Goal: Task Accomplishment & Management: Complete application form

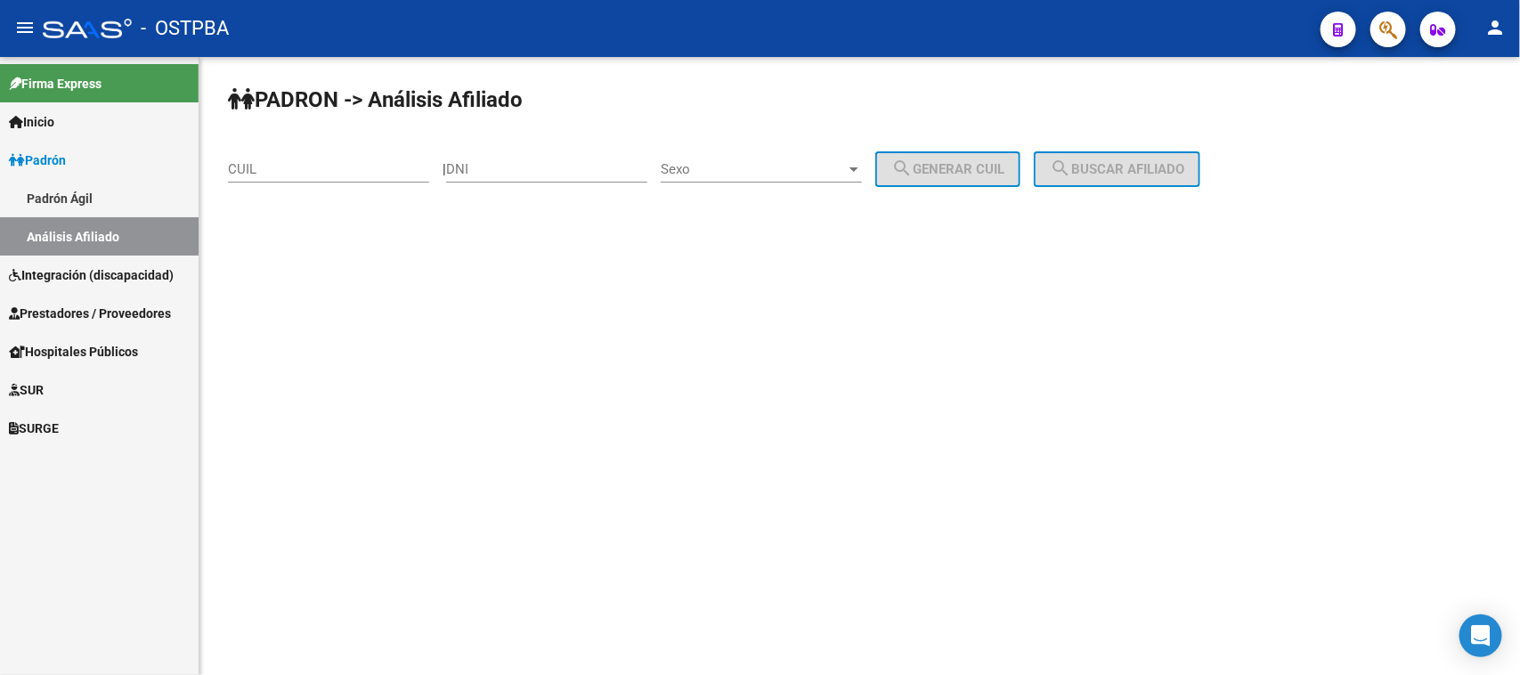
click at [485, 172] on input "DNI" at bounding box center [546, 169] width 201 height 16
paste input "28034094"
type input "28034094"
click at [697, 171] on span "Sexo" at bounding box center [753, 169] width 185 height 16
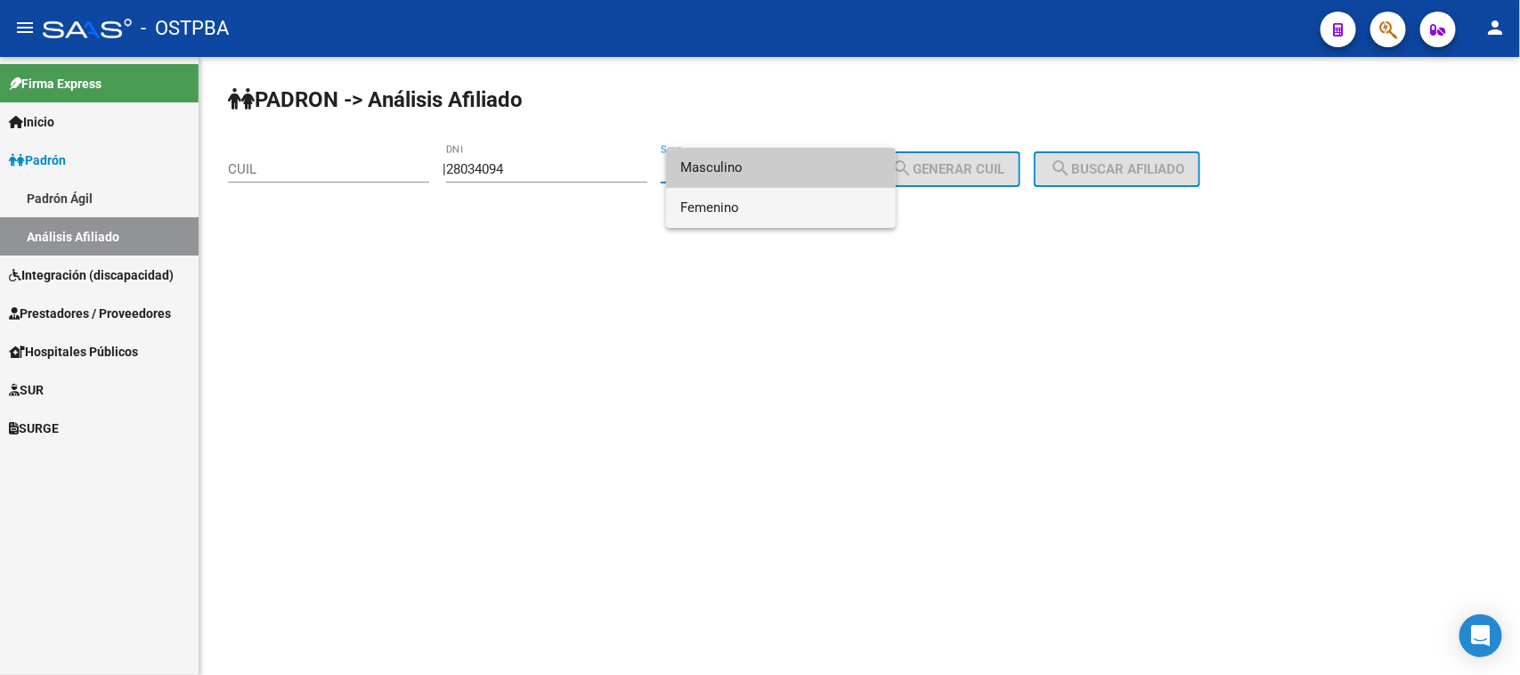
click at [702, 205] on span "Femenino" at bounding box center [780, 208] width 201 height 40
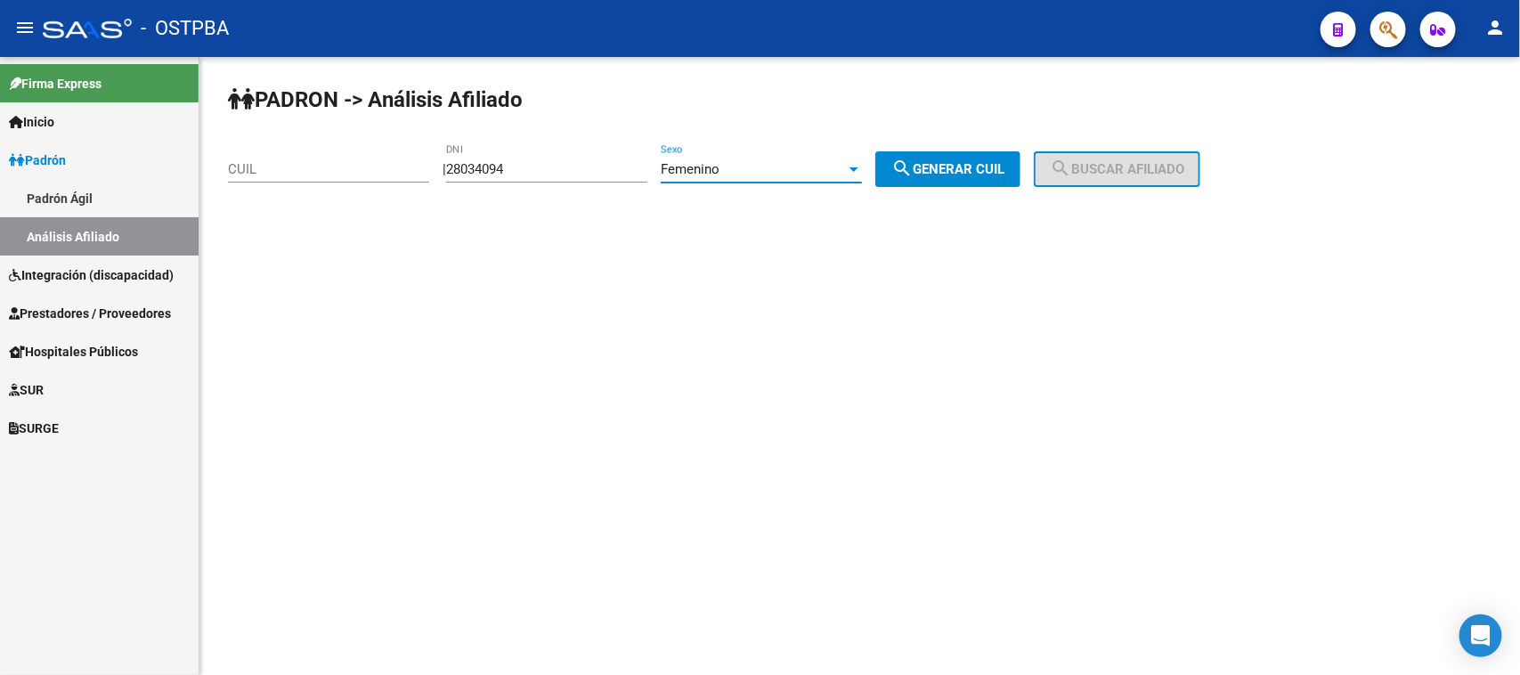
click at [940, 167] on span "search Generar CUIL" at bounding box center [947, 169] width 113 height 16
type input "23-28034094-4"
click at [1096, 166] on span "search Buscar afiliado" at bounding box center [1117, 169] width 134 height 16
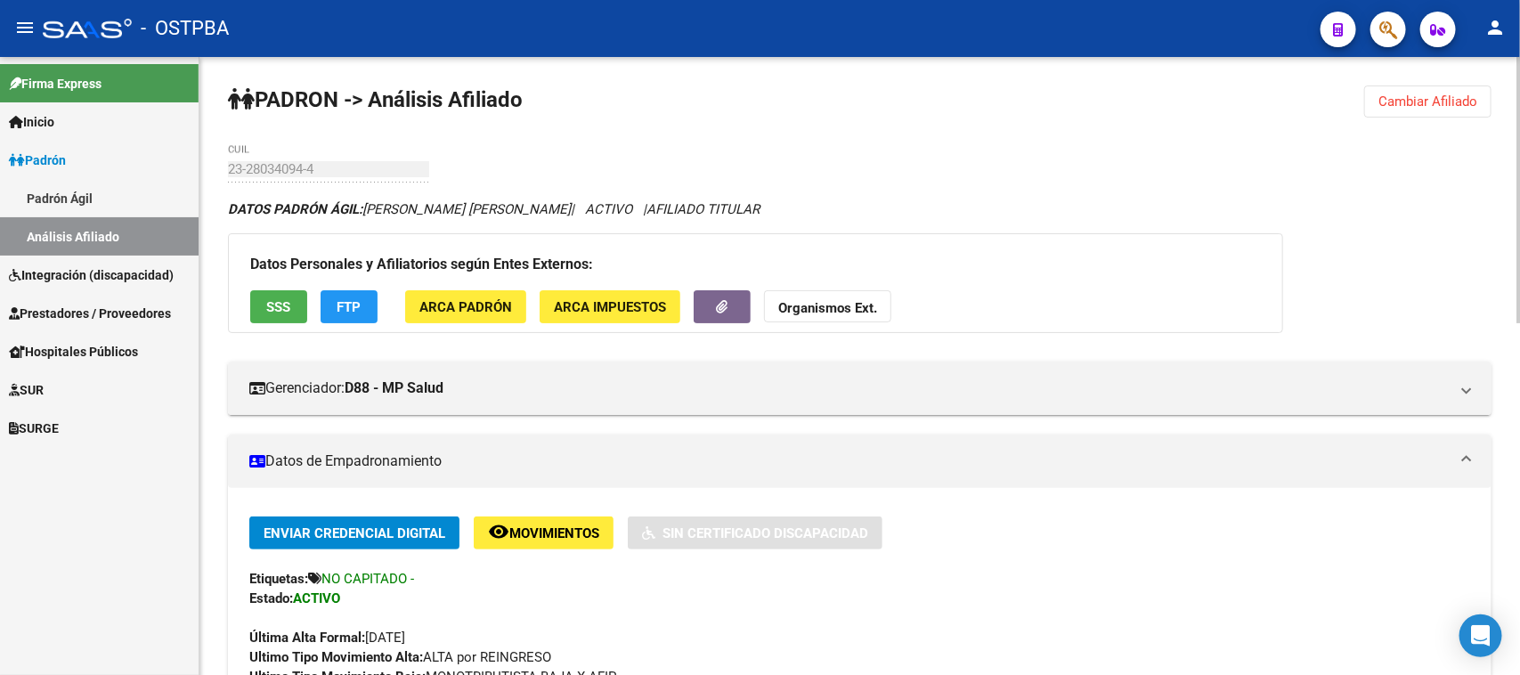
click at [1443, 93] on span "Cambiar Afiliado" at bounding box center [1427, 101] width 99 height 16
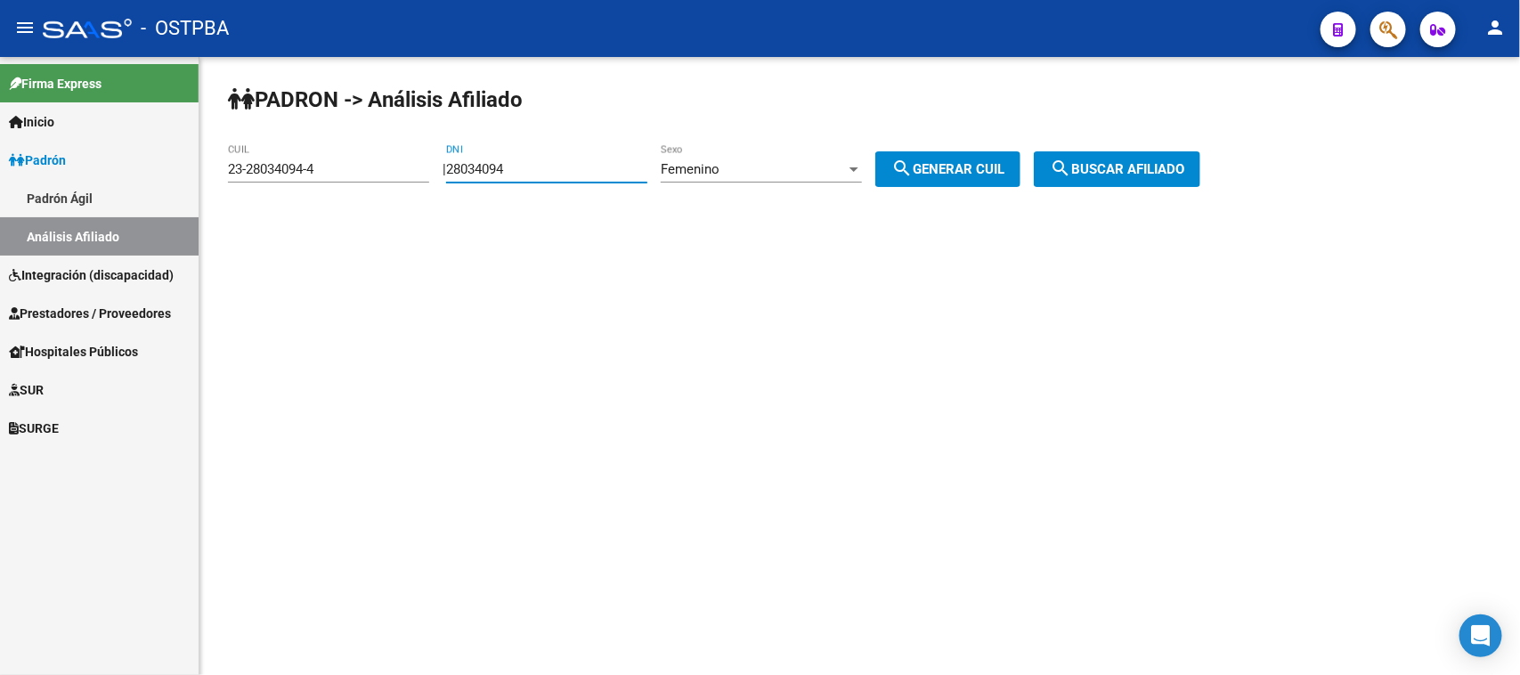
drag, startPoint x: 561, startPoint y: 174, endPoint x: 338, endPoint y: 174, distance: 222.6
click at [338, 174] on app-analisis-afiliado "PADRON -> Análisis Afiliado 23-28034094-4 CUIL | 28034094 DNI Femenino Sexo sea…" at bounding box center [721, 169] width 986 height 16
paste input "138682"
type input "1386824"
click at [955, 172] on span "search Generar CUIL" at bounding box center [947, 169] width 113 height 16
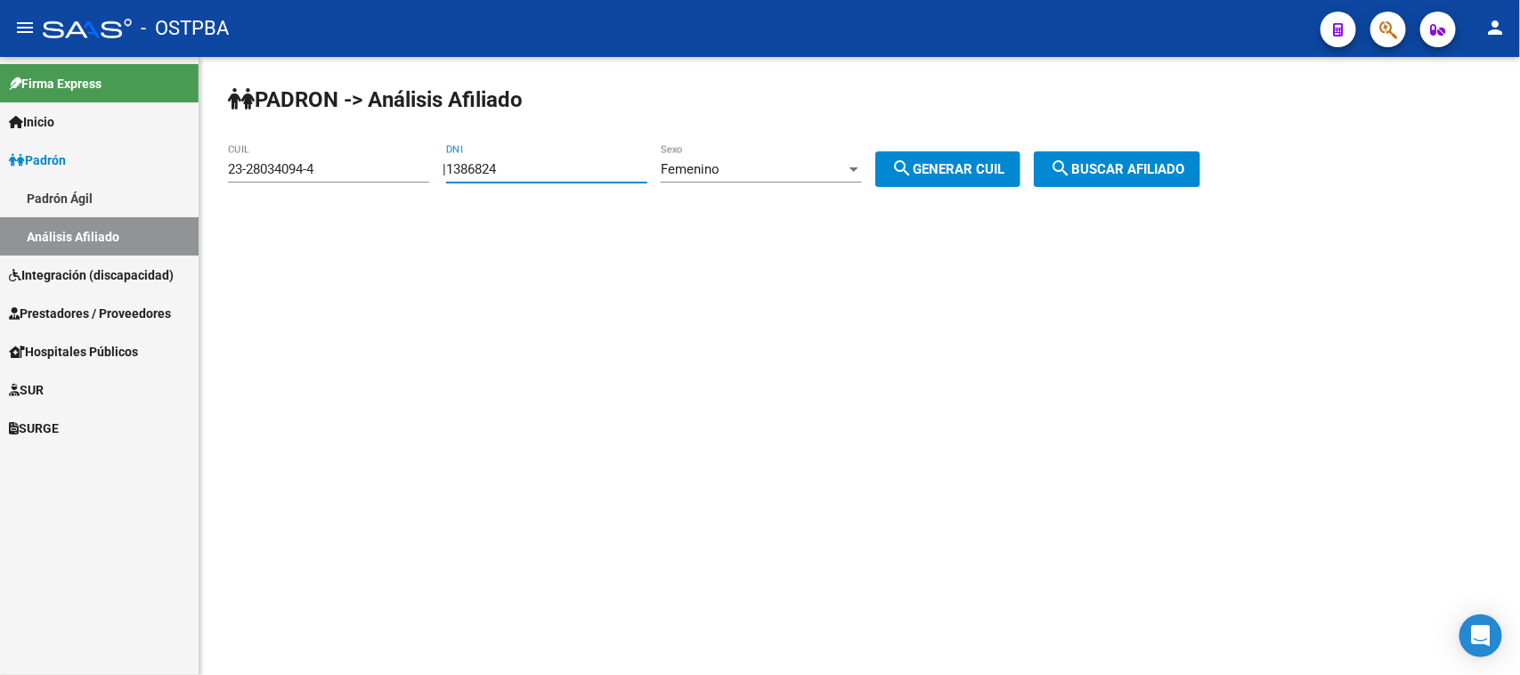
type input "27-01386824-2"
click at [1144, 181] on button "search Buscar afiliado" at bounding box center [1117, 169] width 167 height 36
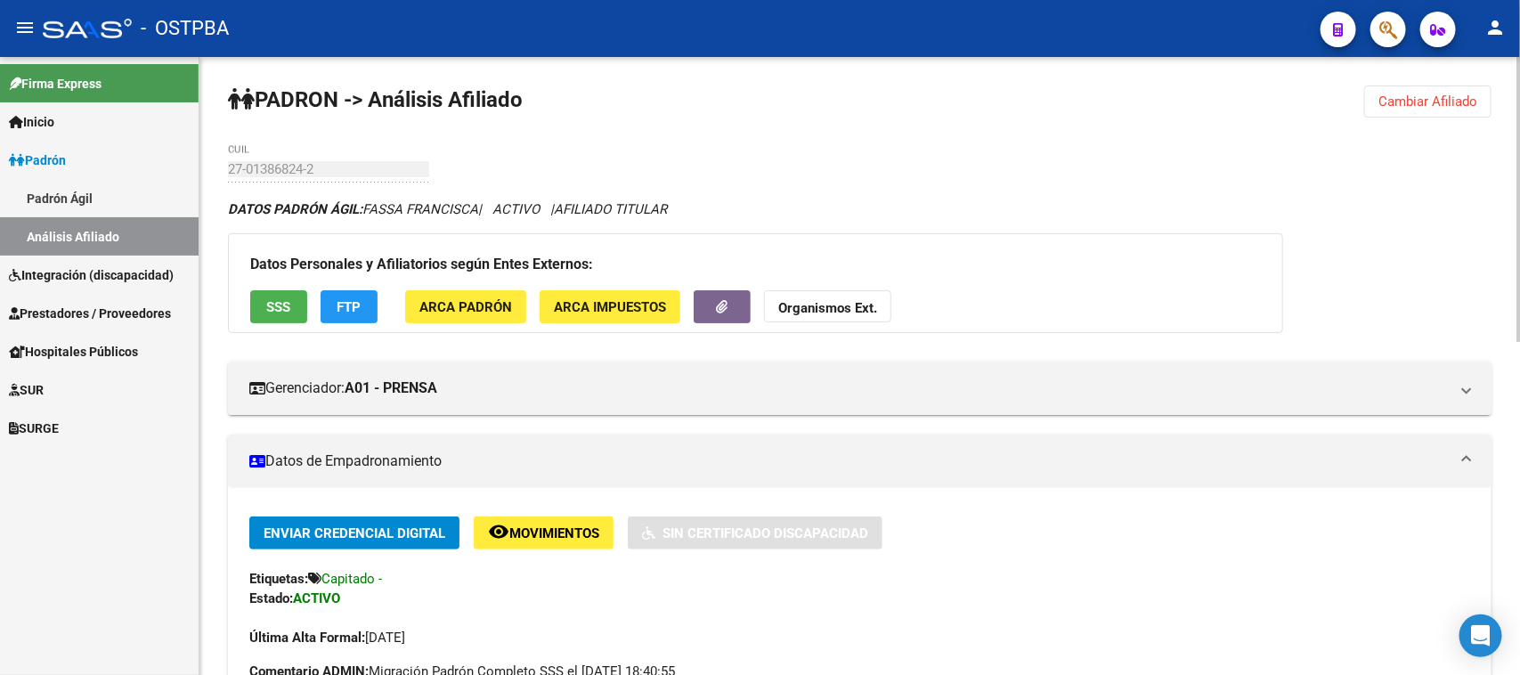
click at [1458, 101] on span "Cambiar Afiliado" at bounding box center [1427, 101] width 99 height 16
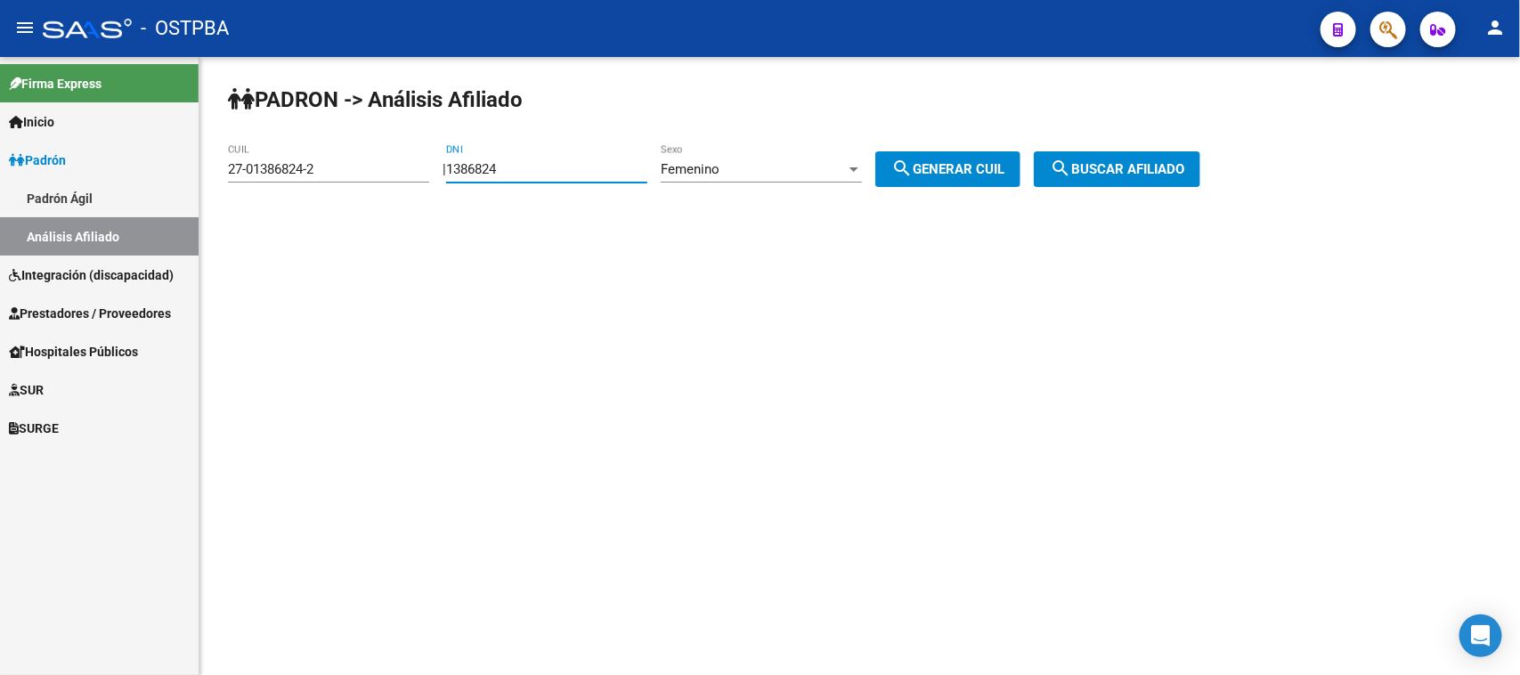
drag, startPoint x: 567, startPoint y: 165, endPoint x: 427, endPoint y: 165, distance: 139.8
click at [427, 165] on app-analisis-afiliado "PADRON -> Análisis Afiliado 27-01386824-2 CUIL | 1386824 DNI Femenino Sexo sear…" at bounding box center [721, 169] width 986 height 16
paste input "70266440"
type input "70266440"
click at [719, 172] on span "Femenino" at bounding box center [690, 169] width 59 height 16
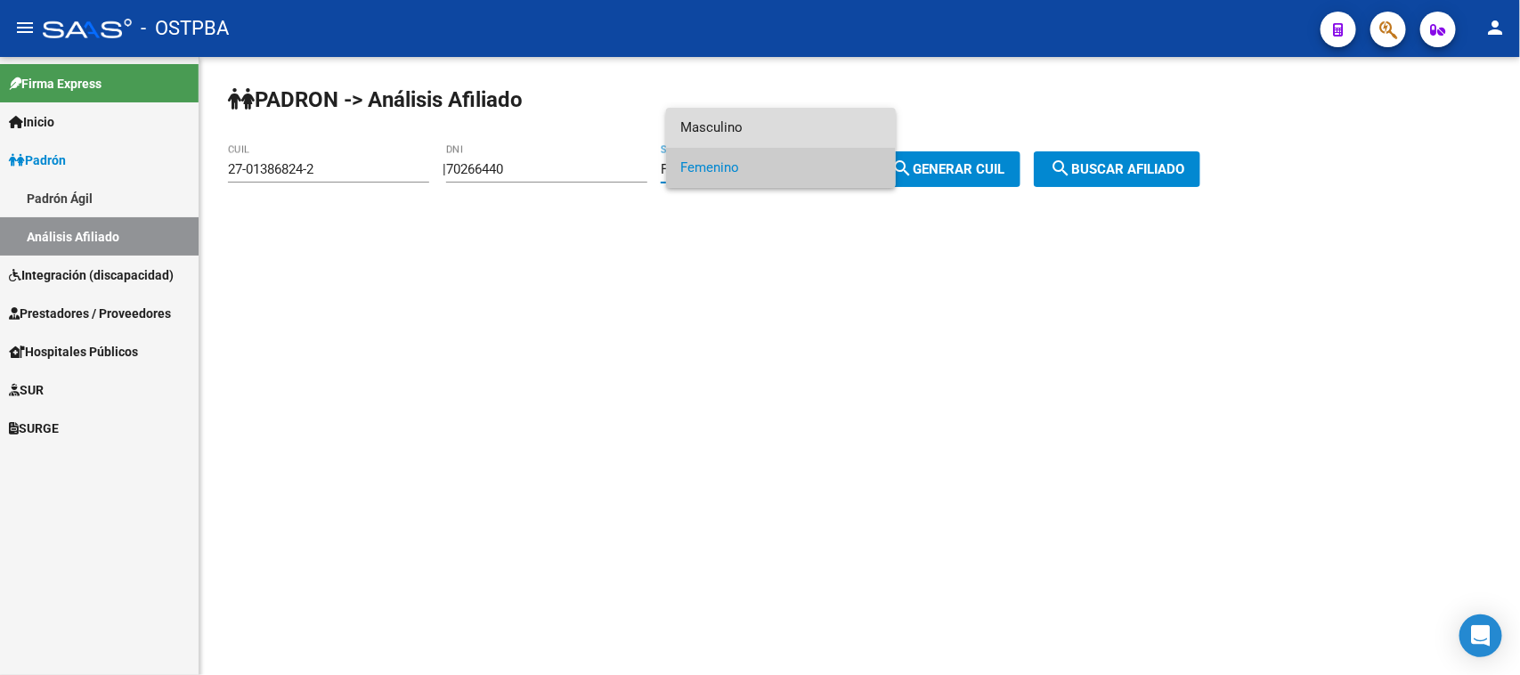
click at [721, 131] on span "Masculino" at bounding box center [780, 128] width 201 height 40
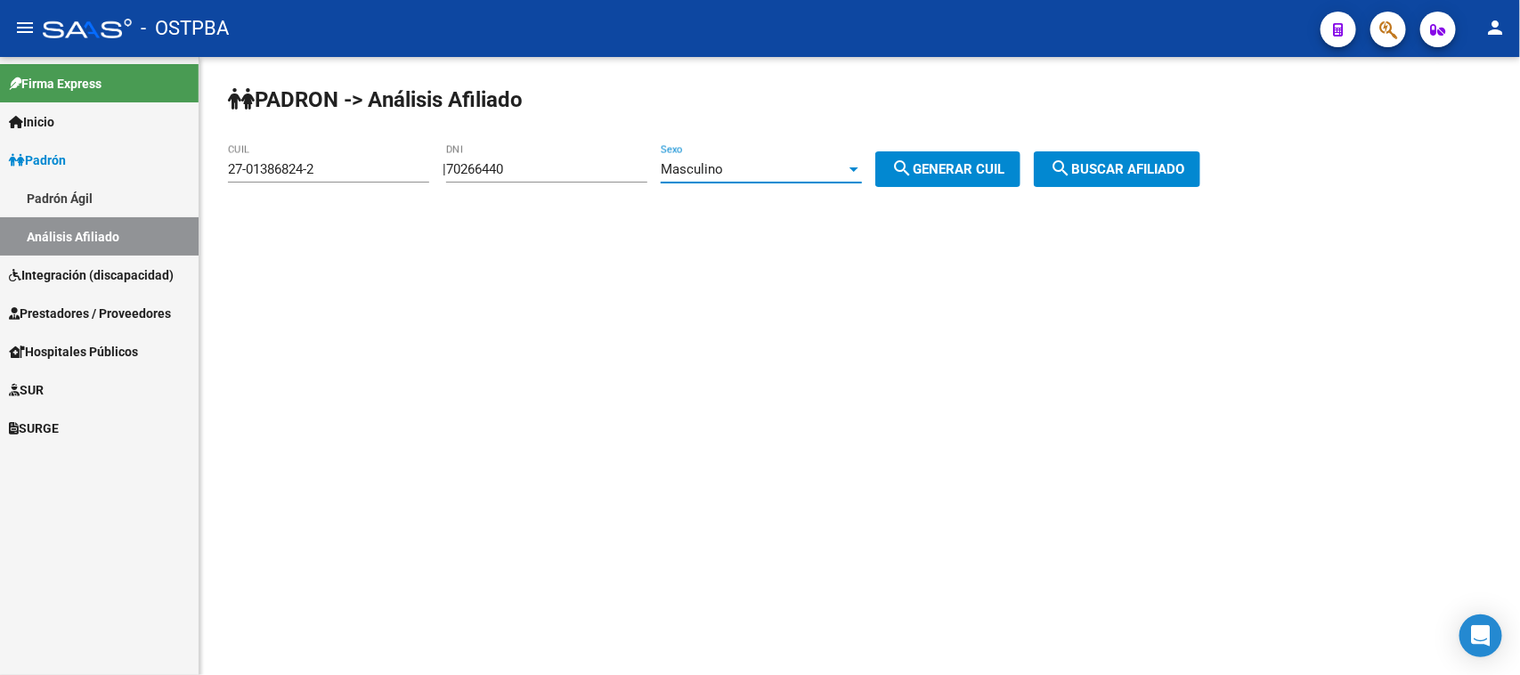
click at [935, 166] on span "search Generar CUIL" at bounding box center [947, 169] width 113 height 16
click at [1125, 172] on span "search Buscar afiliado" at bounding box center [1117, 169] width 134 height 16
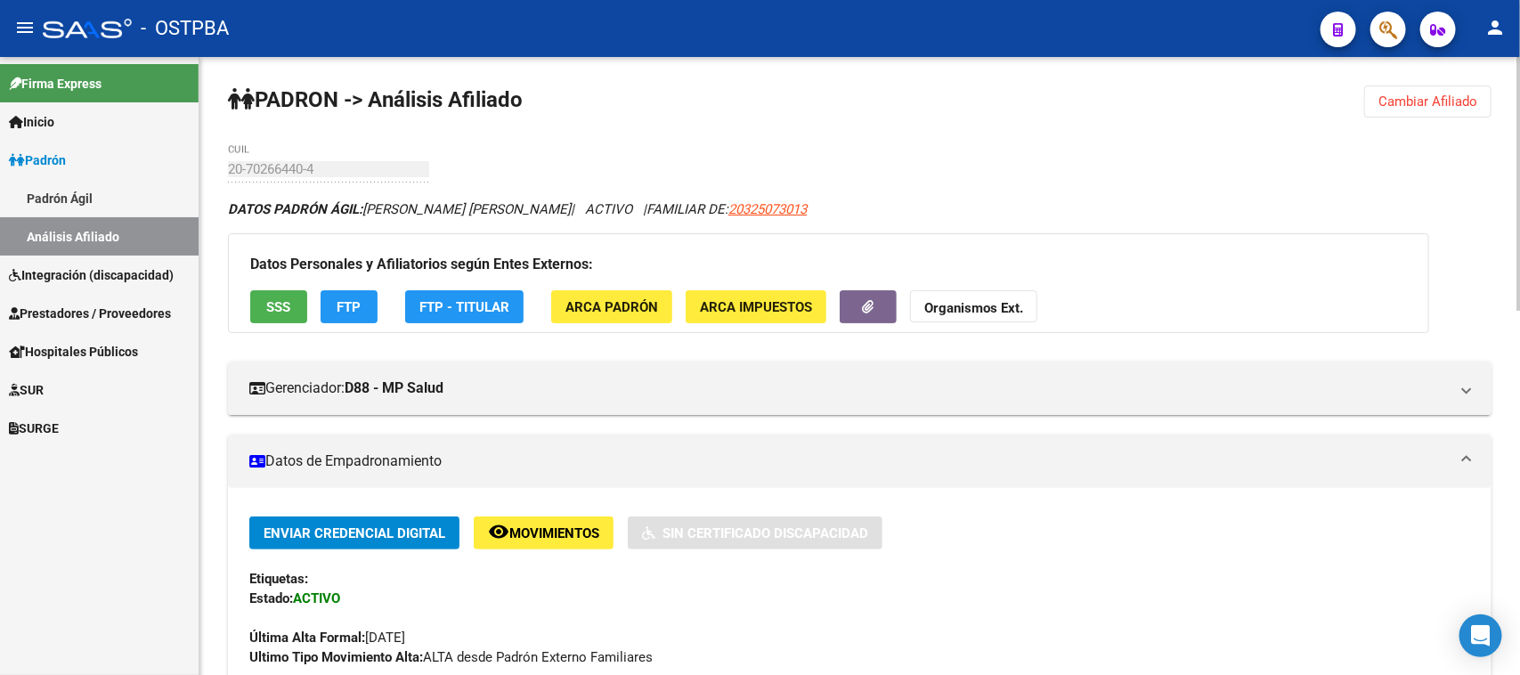
click at [1438, 99] on span "Cambiar Afiliado" at bounding box center [1427, 101] width 99 height 16
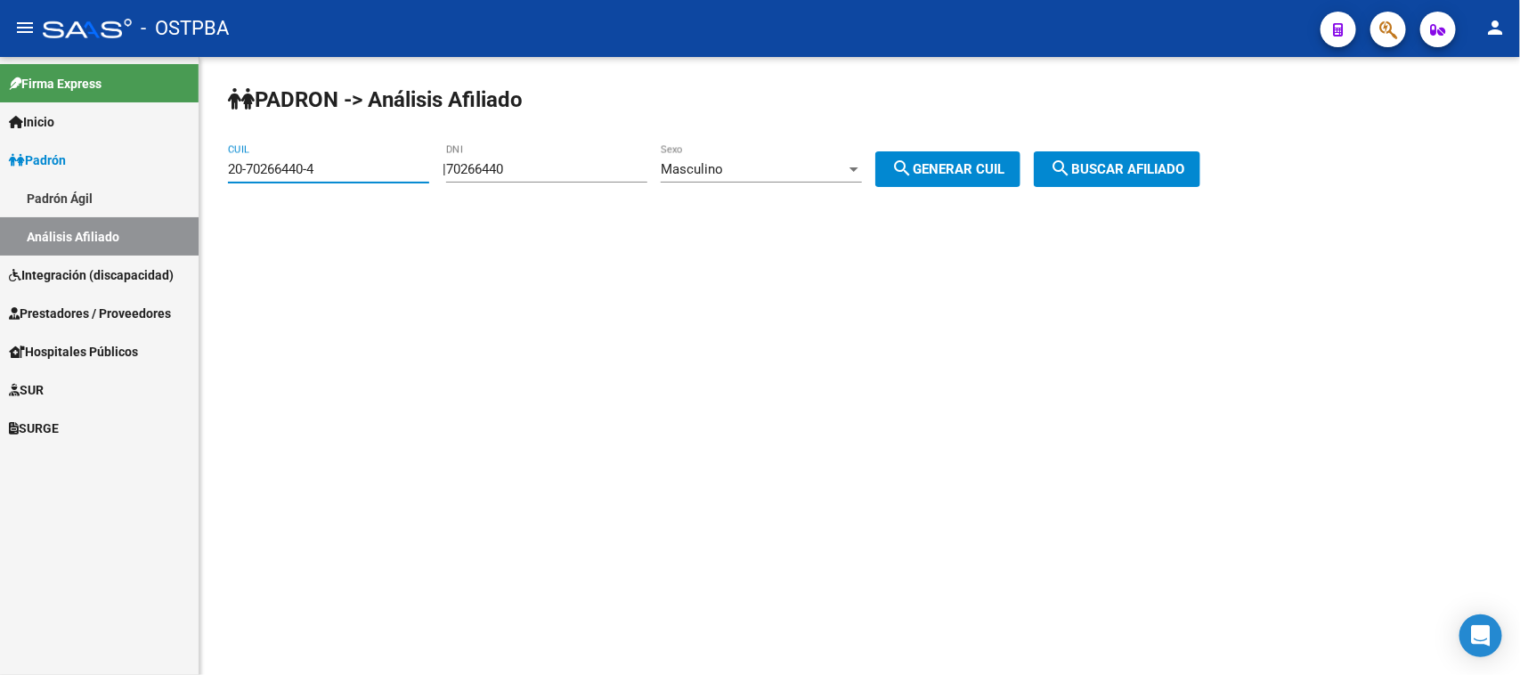
drag, startPoint x: 325, startPoint y: 162, endPoint x: 199, endPoint y: 167, distance: 126.5
click at [199, 167] on mat-sidenav-container "Firma Express Inicio Calendario SSS Instructivos Contacto OS Padrón Padrón Ágil…" at bounding box center [760, 366] width 1520 height 618
paste input
type input "2"
paste input "20-70266440-4"
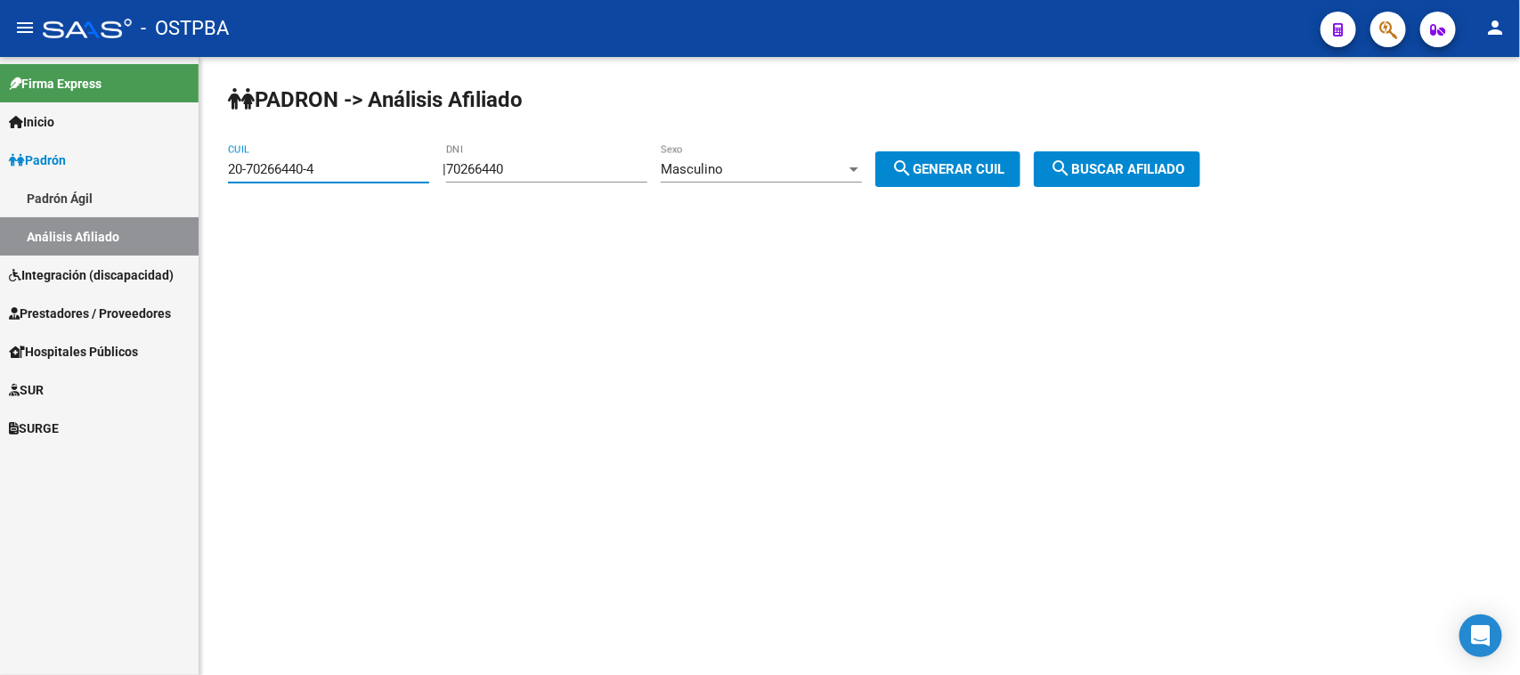
click at [1118, 166] on span "search Buscar afiliado" at bounding box center [1117, 169] width 134 height 16
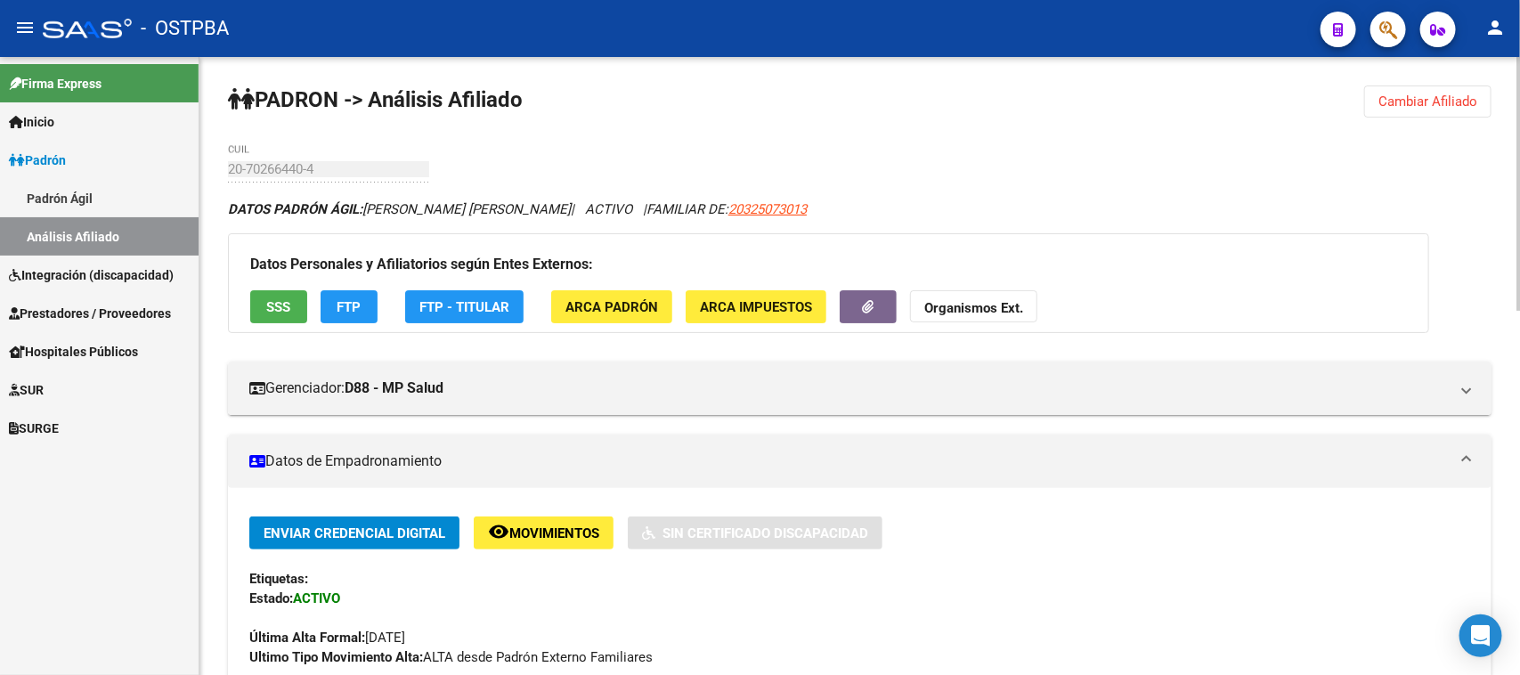
click at [1396, 99] on span "Cambiar Afiliado" at bounding box center [1427, 101] width 99 height 16
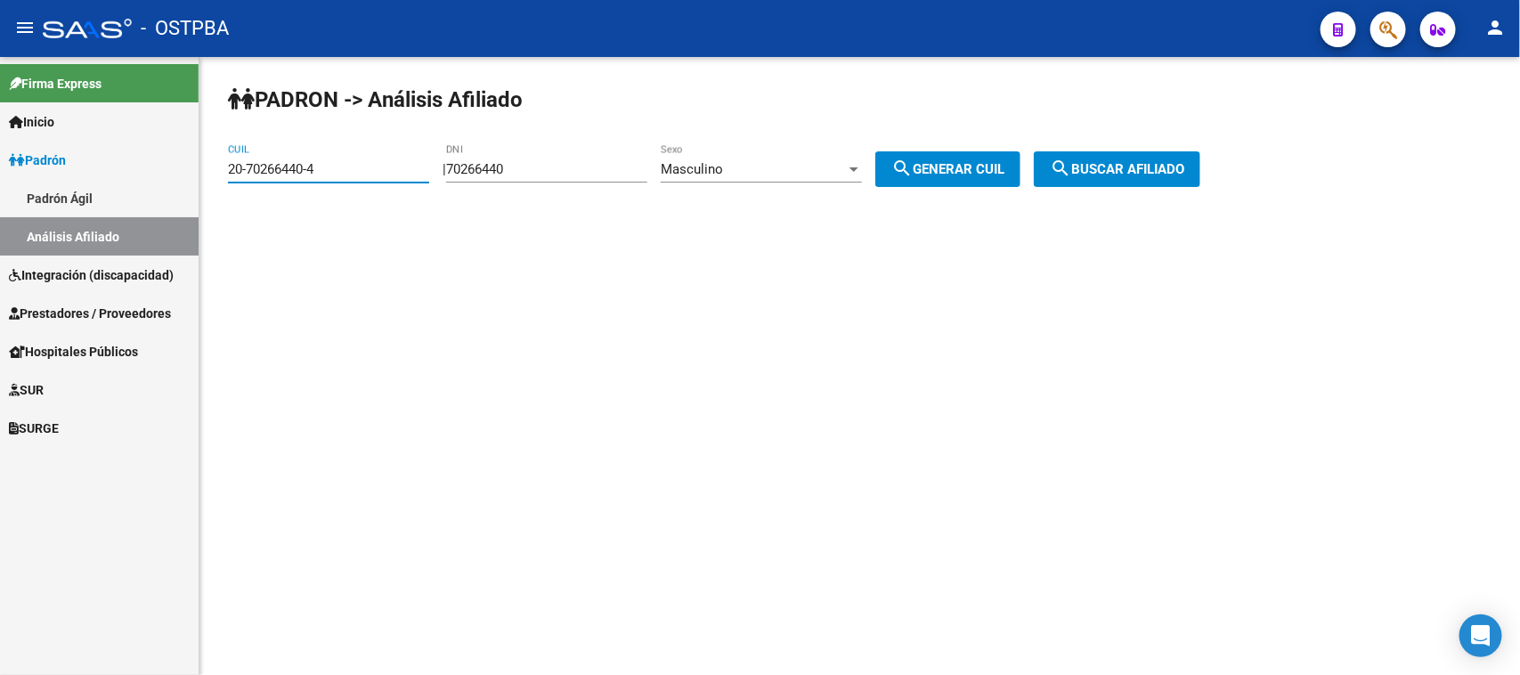
drag, startPoint x: 363, startPoint y: 169, endPoint x: 122, endPoint y: 167, distance: 241.3
click at [122, 167] on mat-sidenav-container "Firma Express Inicio Calendario SSS Instructivos Contacto OS Padrón Padrón Ágil…" at bounding box center [760, 366] width 1520 height 618
paste input "3-39388458"
type input "23-39388458-4"
click at [1147, 165] on span "search Buscar afiliado" at bounding box center [1117, 169] width 134 height 16
